Goal: Task Accomplishment & Management: Complete application form

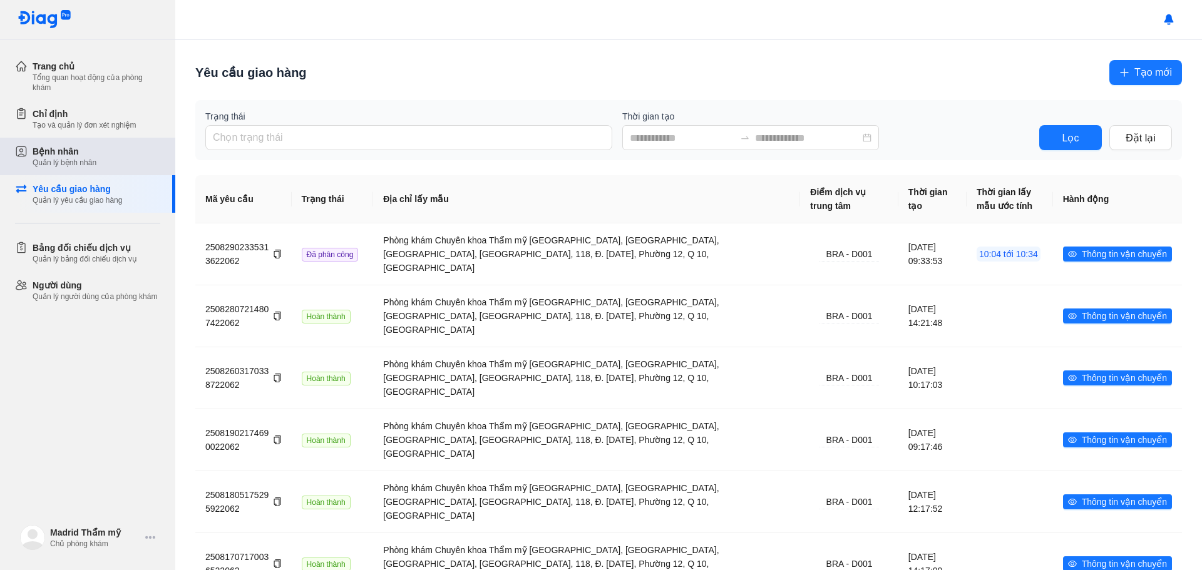
click at [61, 167] on div "Quản lý bệnh nhân" at bounding box center [65, 163] width 64 height 10
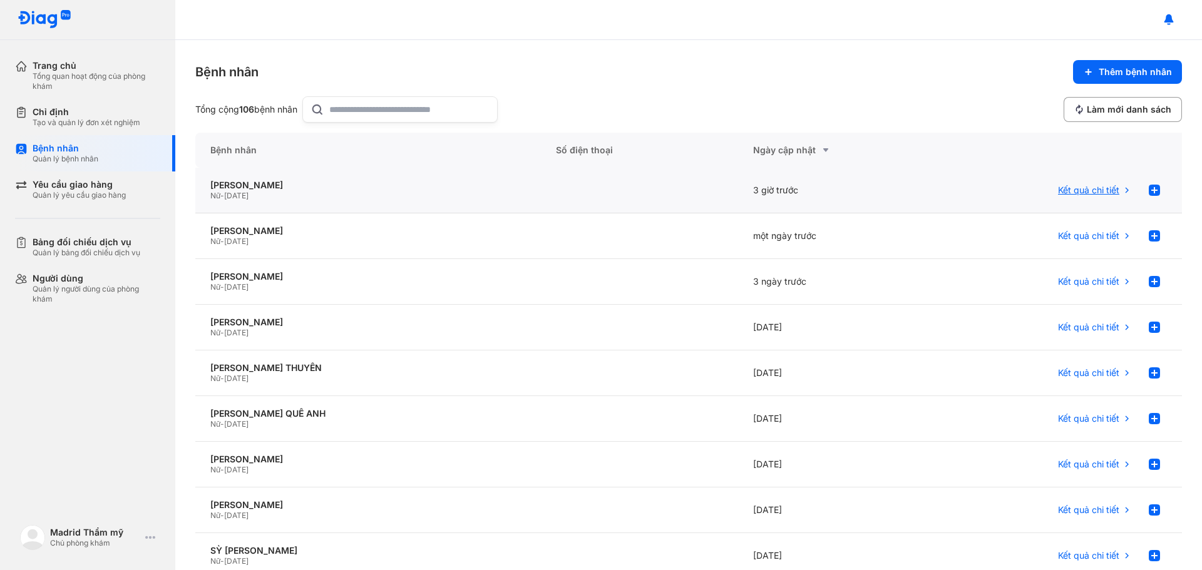
click at [1077, 190] on span "Kết quả chi tiết" at bounding box center [1088, 190] width 61 height 11
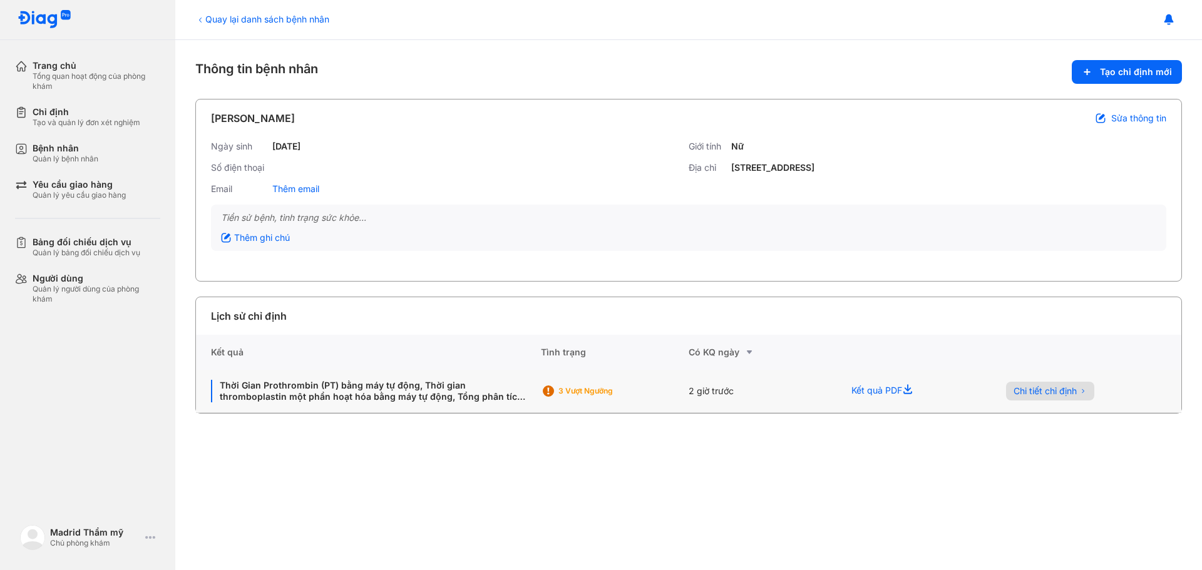
click at [1048, 393] on span "Chi tiết chỉ định" at bounding box center [1045, 391] width 63 height 11
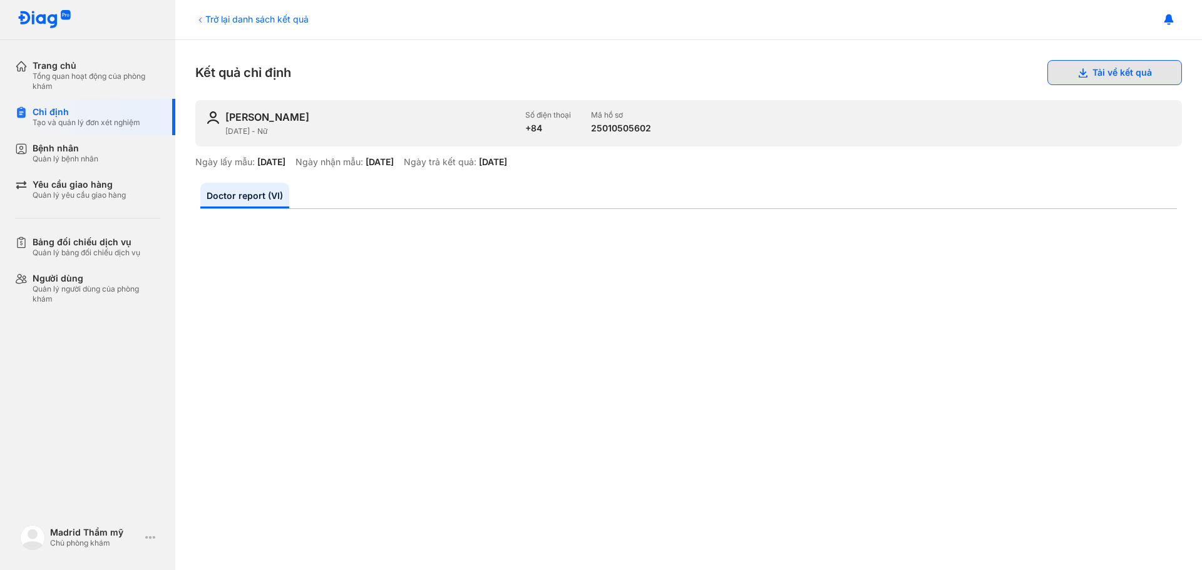
click at [1118, 72] on button "Tải về kết quả" at bounding box center [1115, 72] width 135 height 25
click at [102, 192] on div "Quản lý yêu cầu giao hàng" at bounding box center [79, 195] width 93 height 10
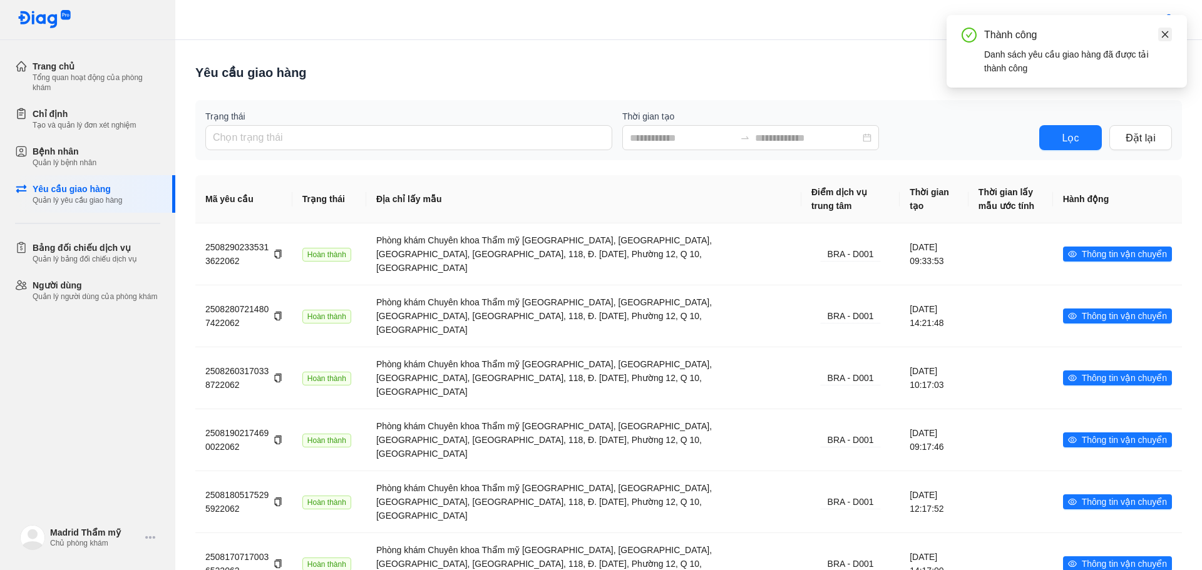
click at [1170, 31] on link at bounding box center [1165, 35] width 14 height 14
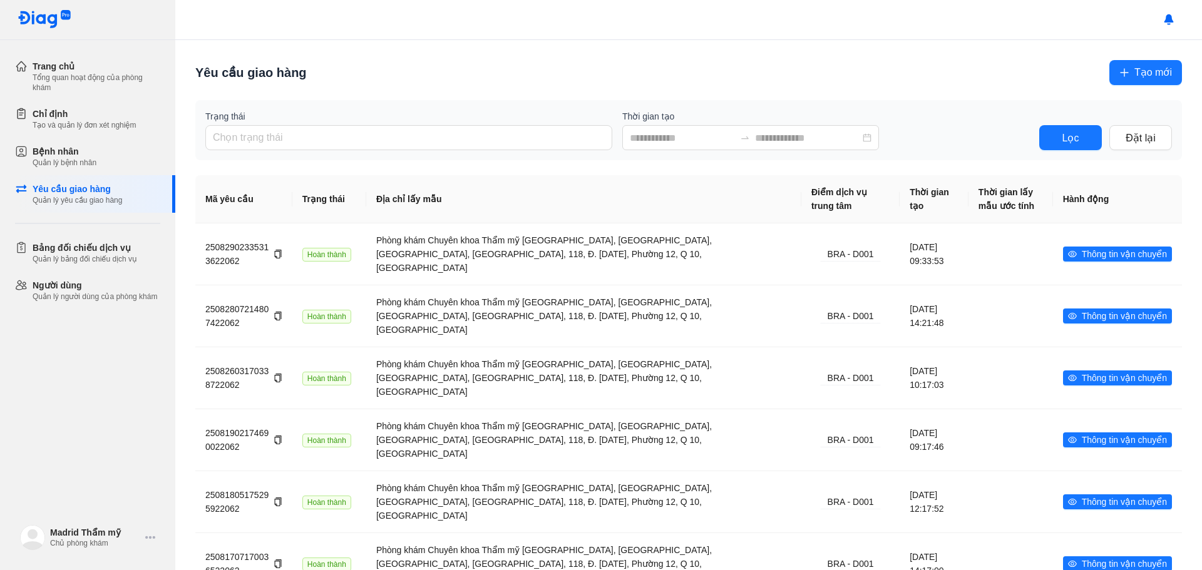
click at [1145, 74] on span "Tạo mới" at bounding box center [1154, 72] width 38 height 16
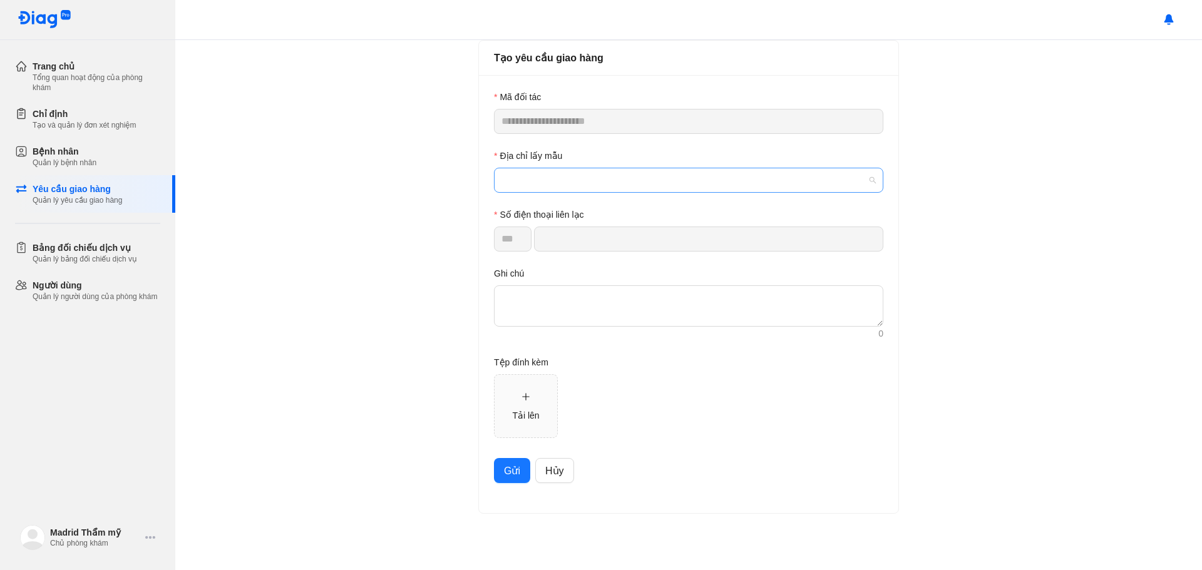
click at [580, 180] on span at bounding box center [689, 180] width 374 height 24
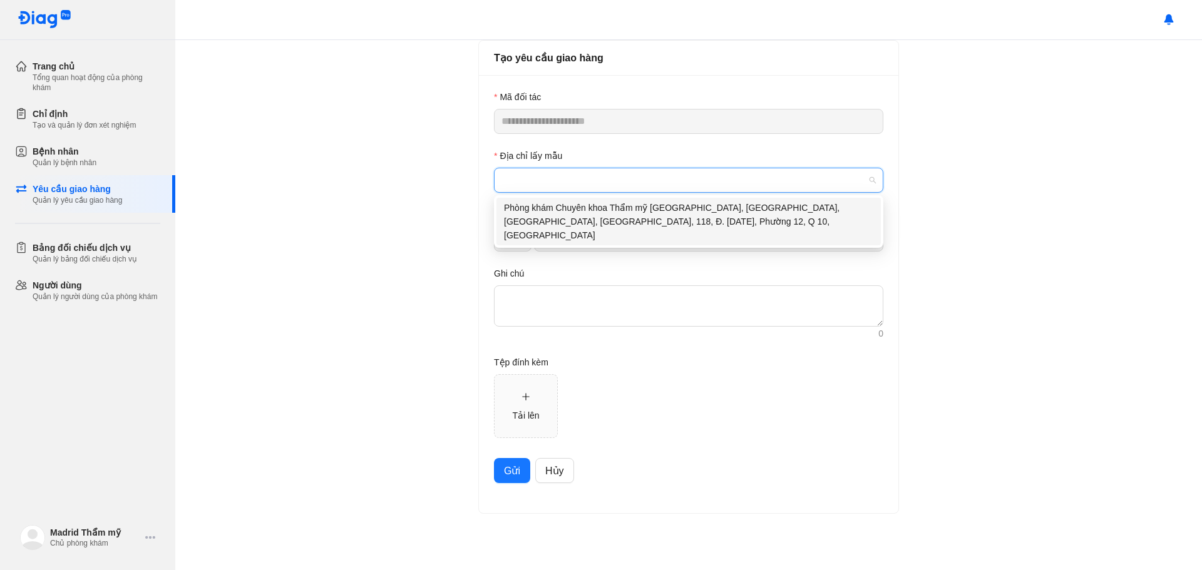
click at [569, 212] on div "Phòng khám Chuyên khoa Thẩm mỹ [GEOGRAPHIC_DATA], [GEOGRAPHIC_DATA], [GEOGRAPHI…" at bounding box center [688, 221] width 369 height 41
type input "**********"
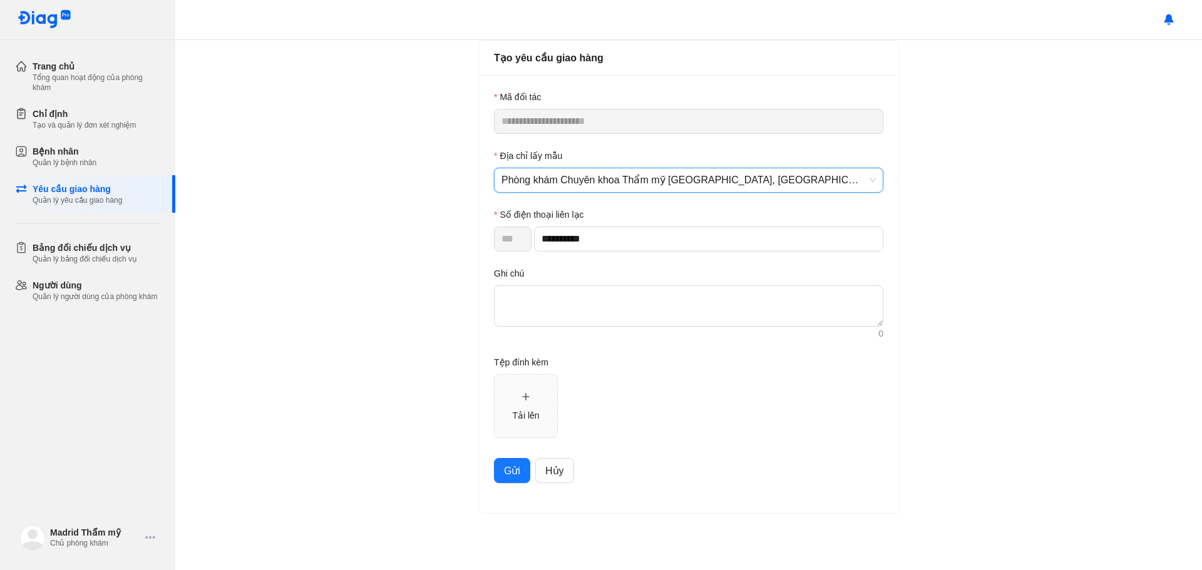
click at [519, 478] on span "Gửi" at bounding box center [512, 471] width 16 height 16
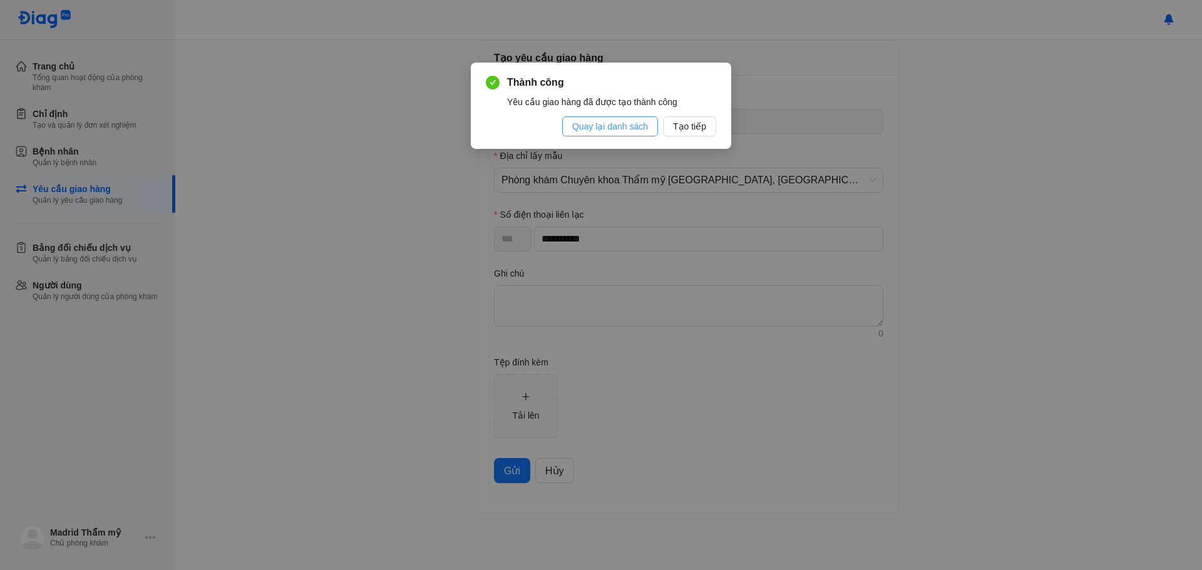
click at [634, 129] on span "Quay lại danh sách" at bounding box center [610, 127] width 76 height 14
